Goal: Task Accomplishment & Management: Use online tool/utility

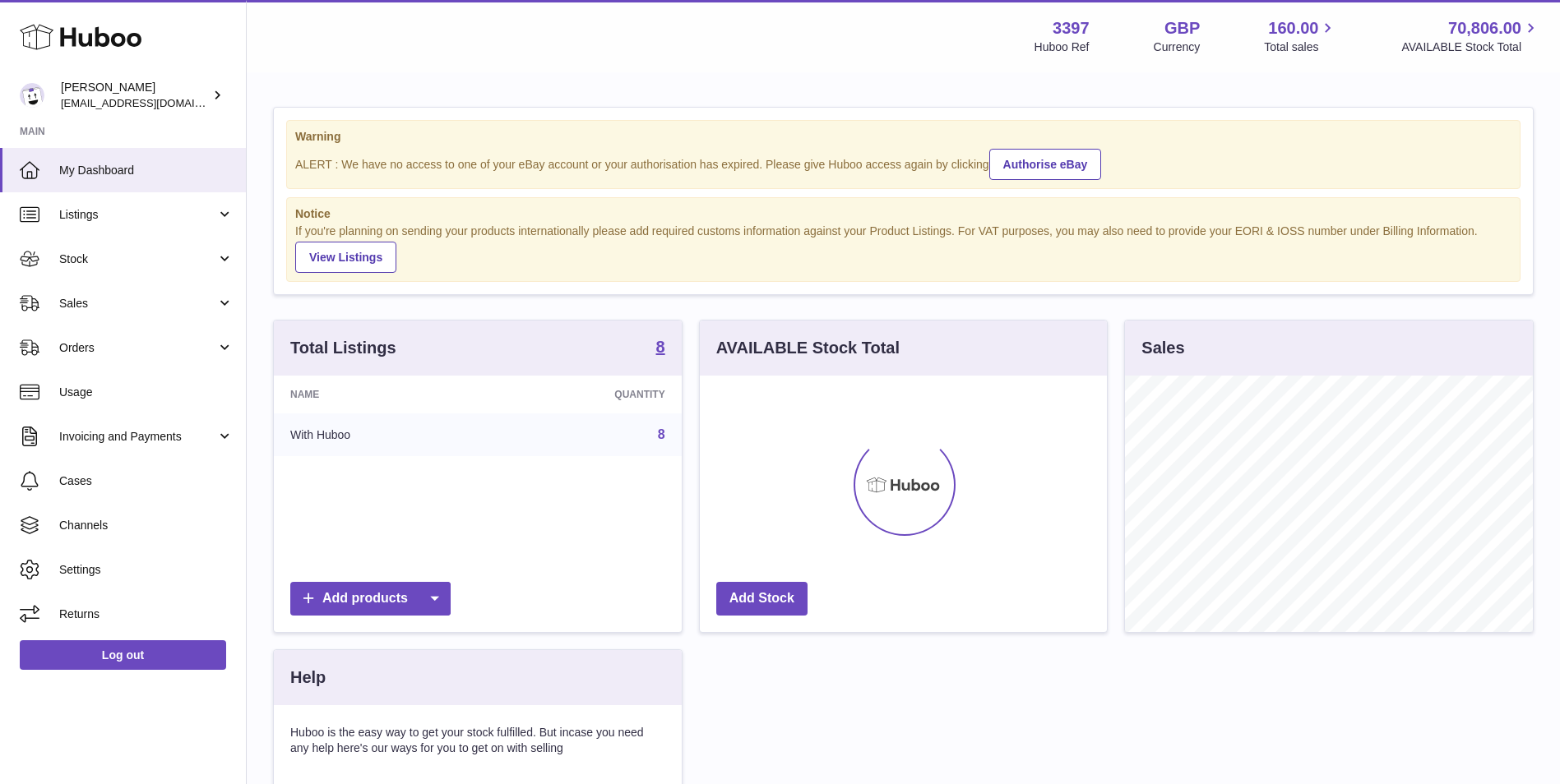
scroll to position [256, 407]
click at [74, 357] on link "Orders" at bounding box center [123, 347] width 246 height 44
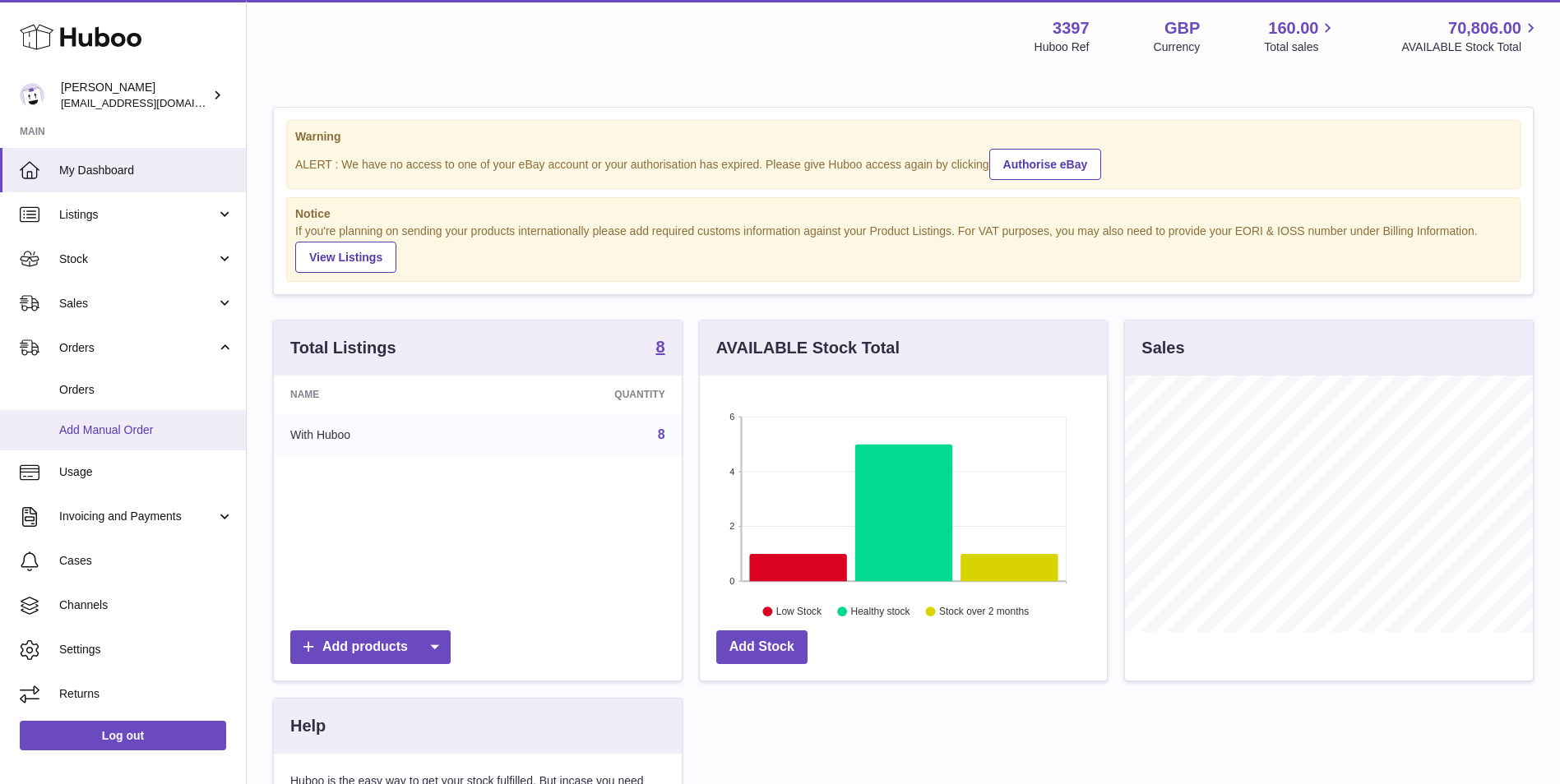
click at [74, 428] on span "Add Manual Order" at bounding box center [146, 430] width 175 height 16
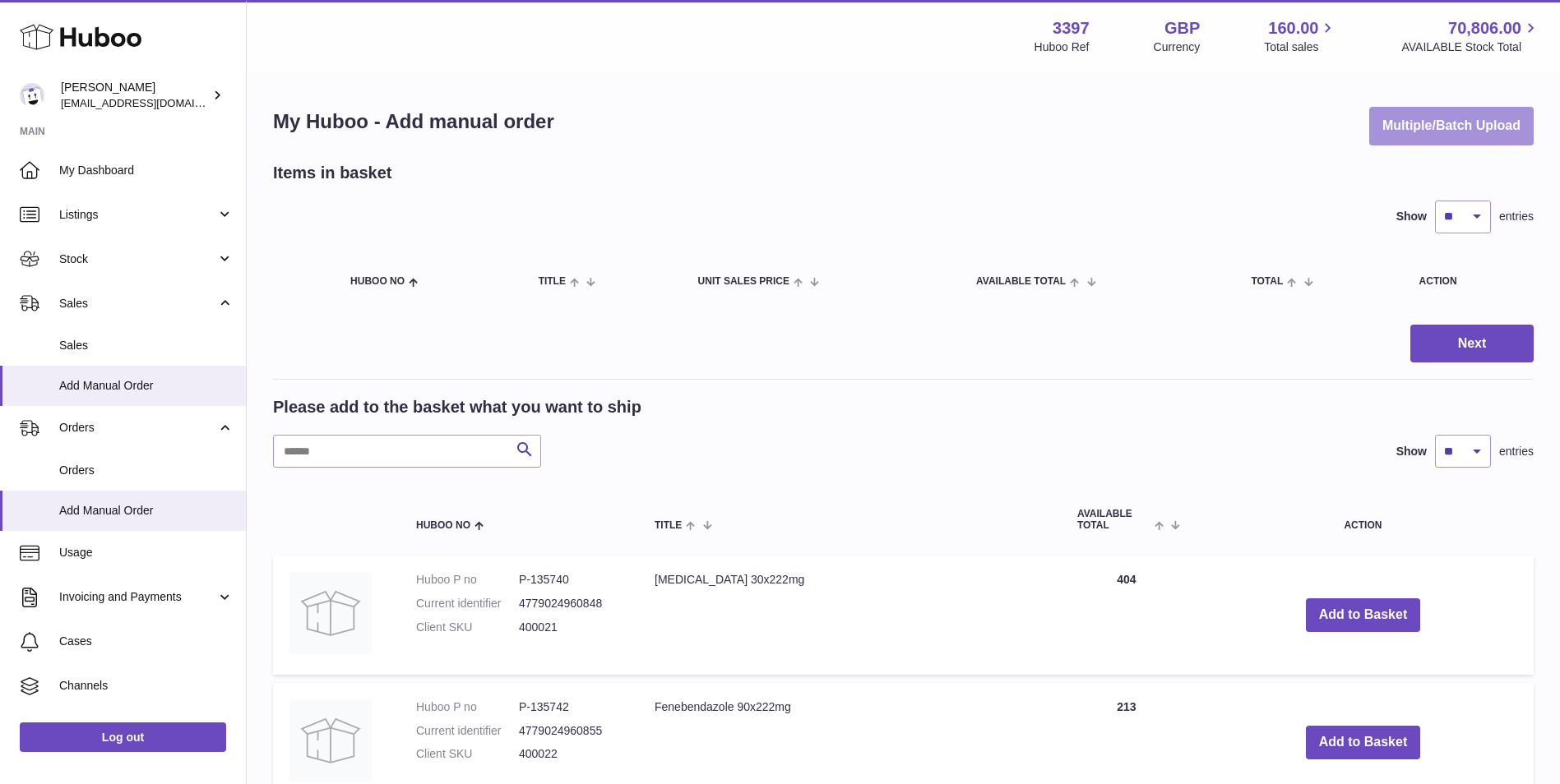
click at [1393, 130] on button "Multiple/Batch Upload" at bounding box center [1451, 126] width 165 height 38
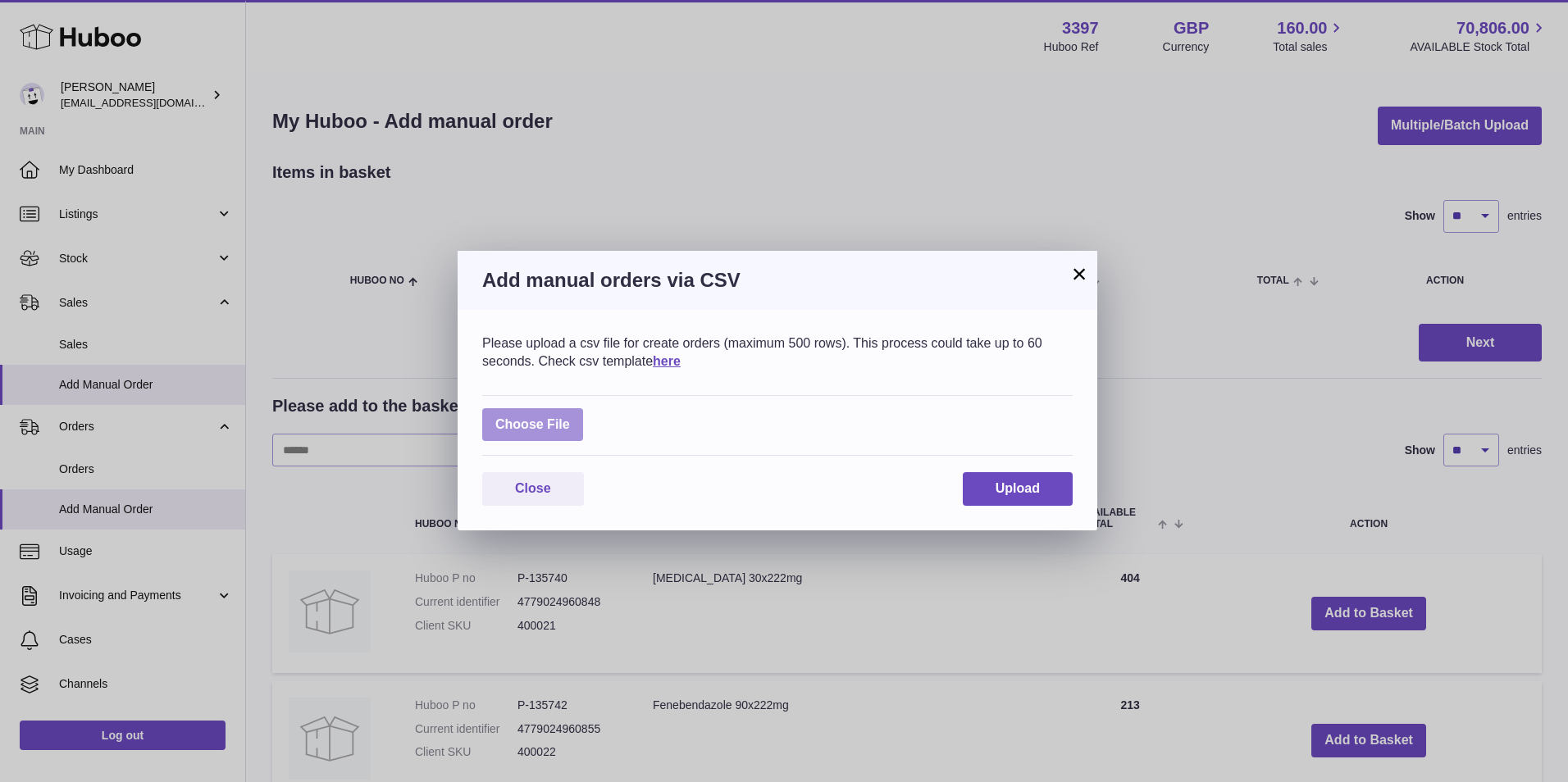
click at [548, 422] on label at bounding box center [532, 425] width 101 height 33
click at [570, 417] on input "file" at bounding box center [570, 416] width 1 height 1
type input "**********"
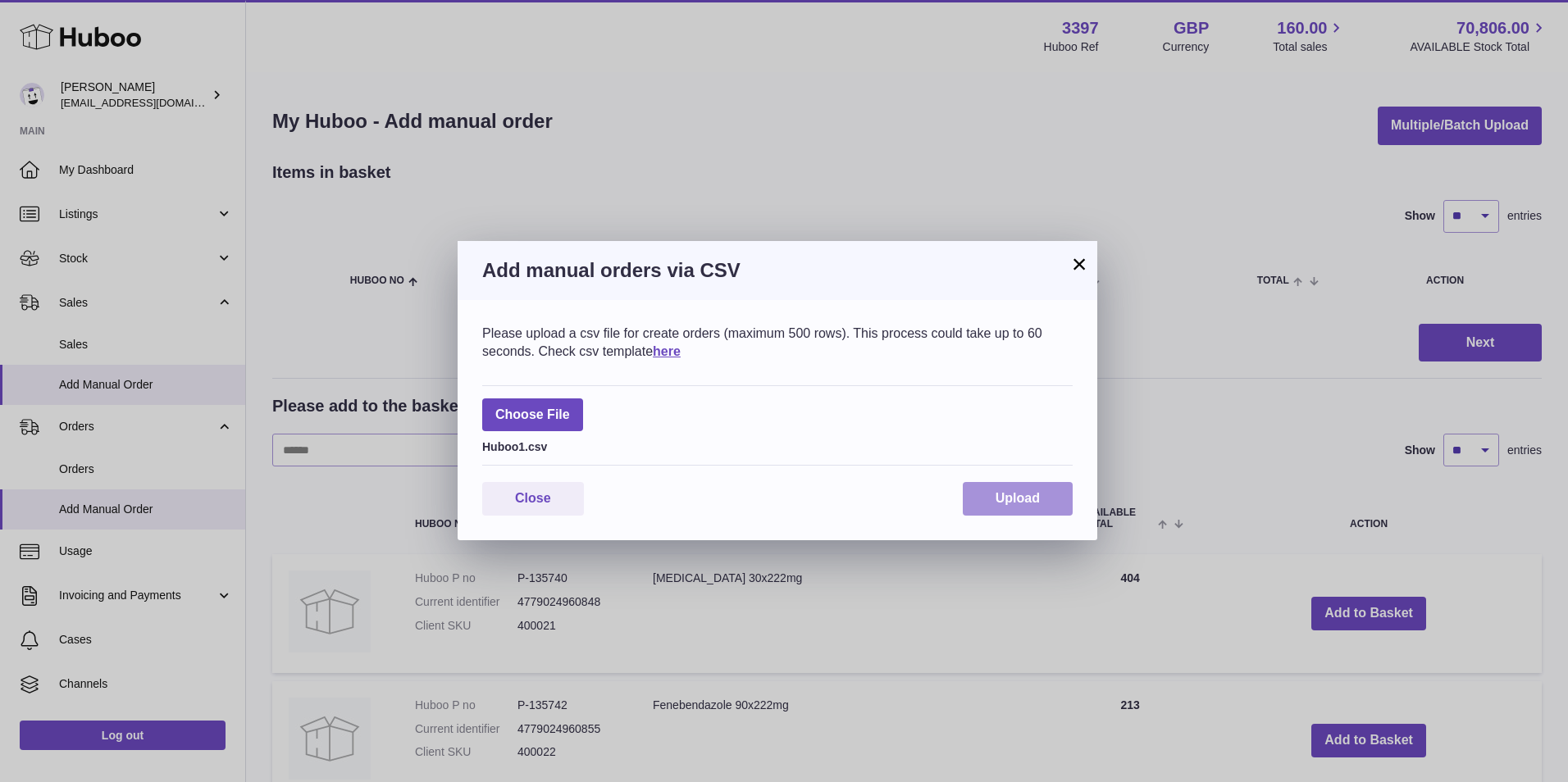
click at [1004, 497] on span "Upload" at bounding box center [1017, 498] width 44 height 14
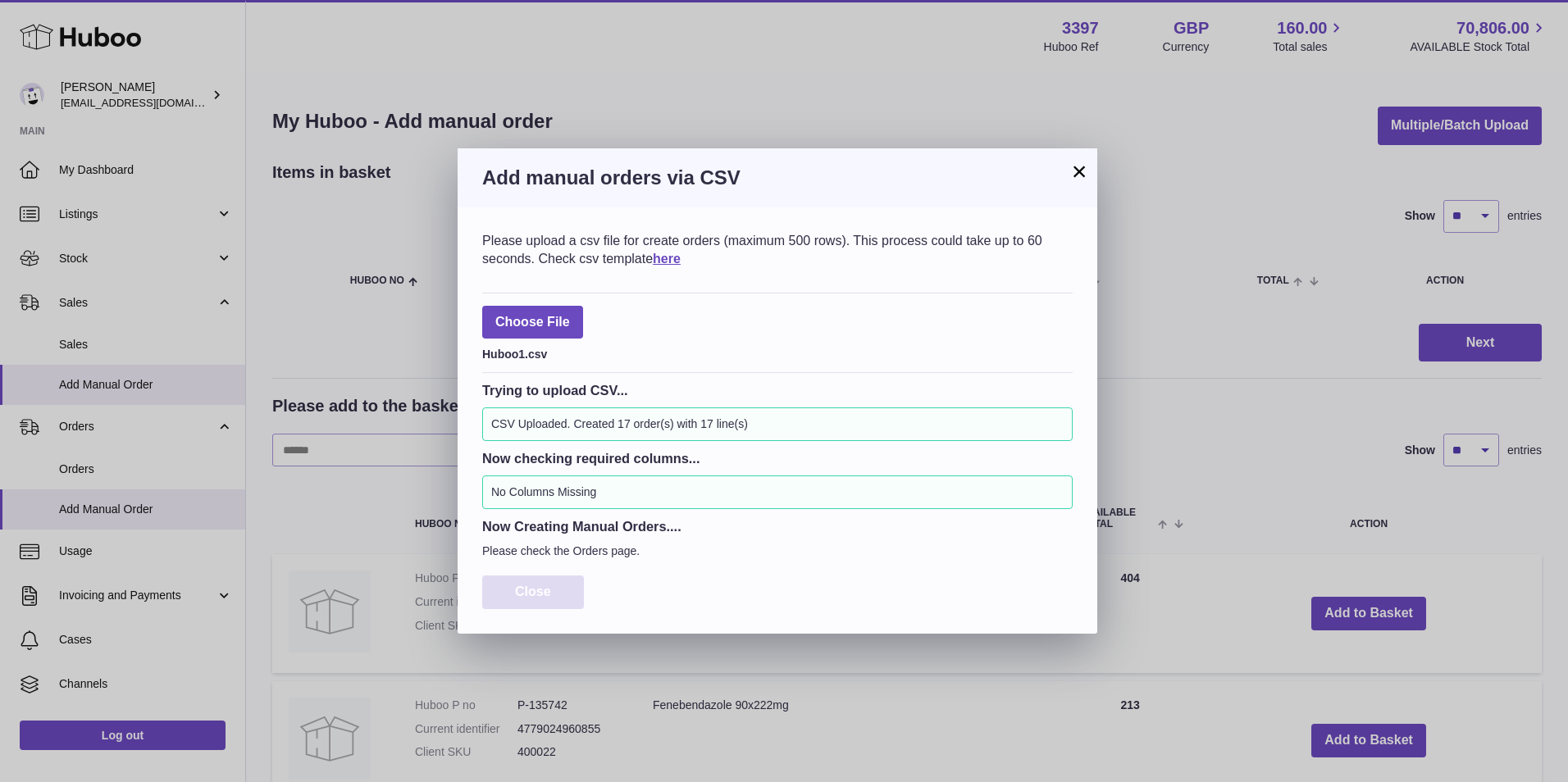
click at [537, 590] on span "Close" at bounding box center [532, 591] width 36 height 14
